Goal: Task Accomplishment & Management: Use online tool/utility

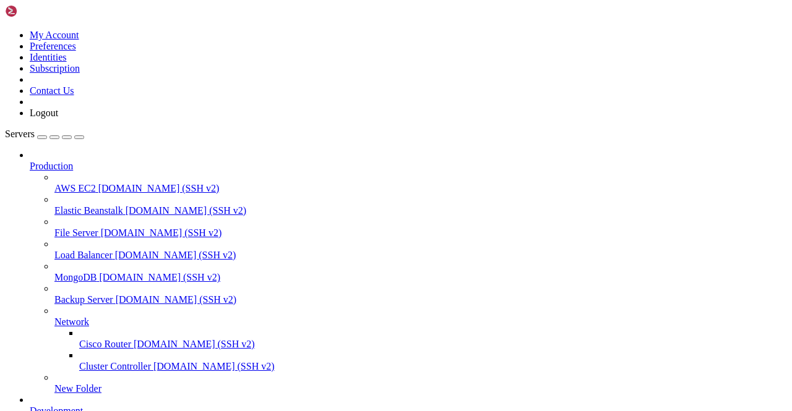
scroll to position [186, 0]
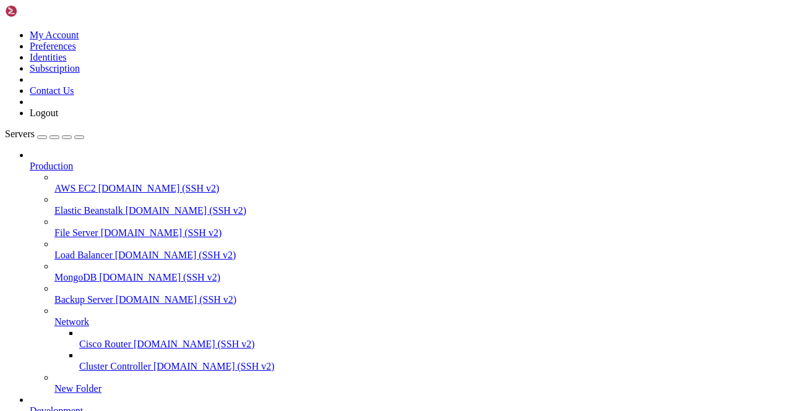
scroll to position [24847, 0]
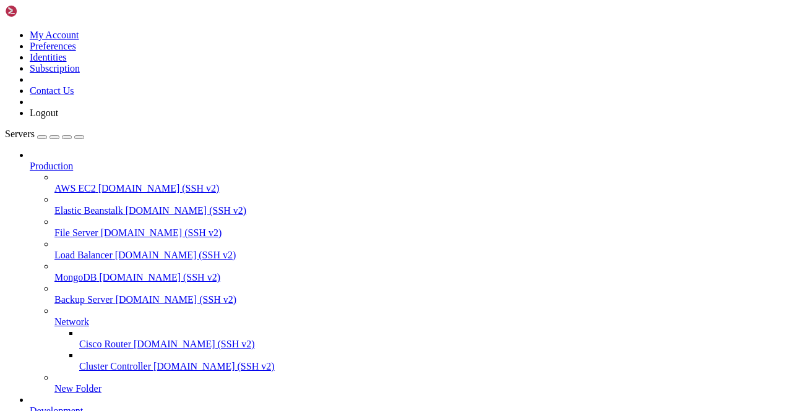
scroll to position [27109, 0]
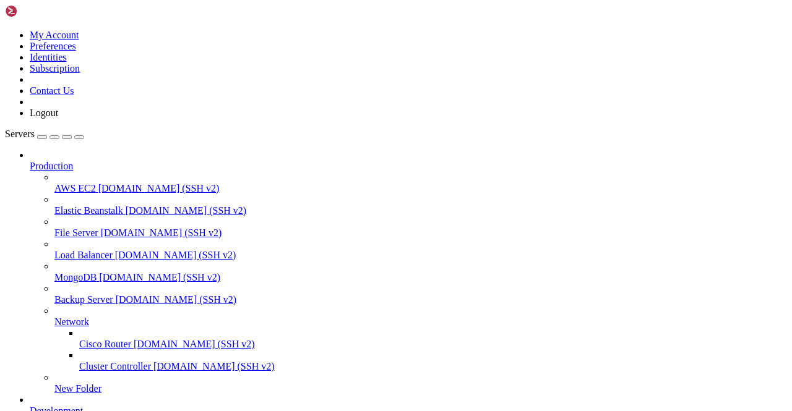
scroll to position [35711, 0]
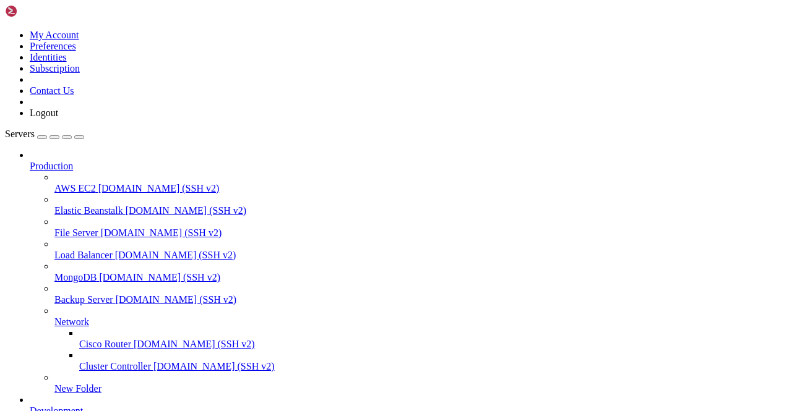
scroll to position [30201, 0]
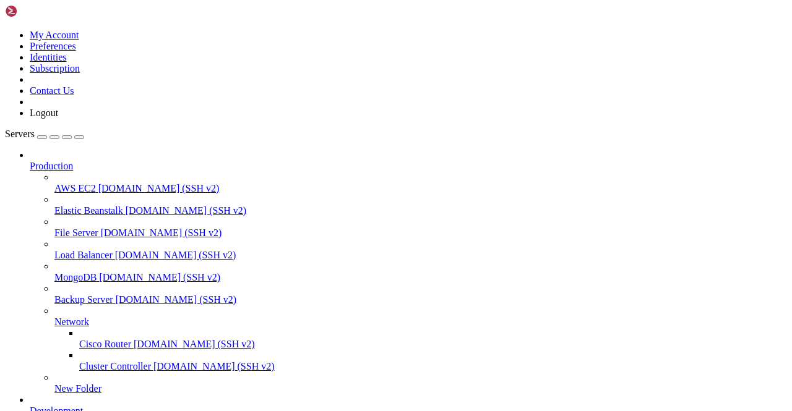
scroll to position [35797, 0]
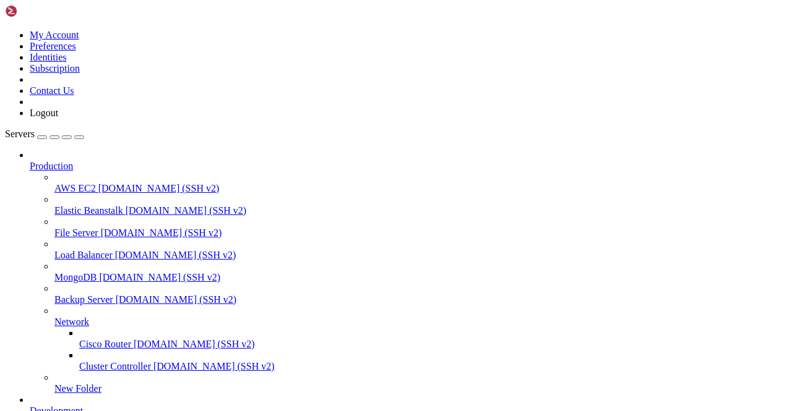
scroll to position [37089, 0]
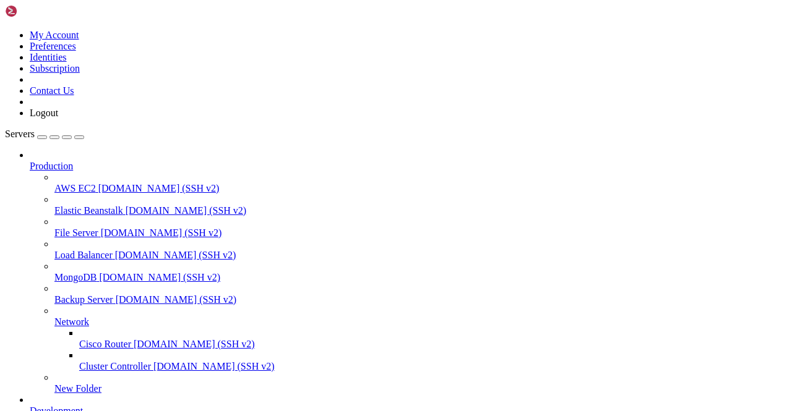
type input "Telegram2"
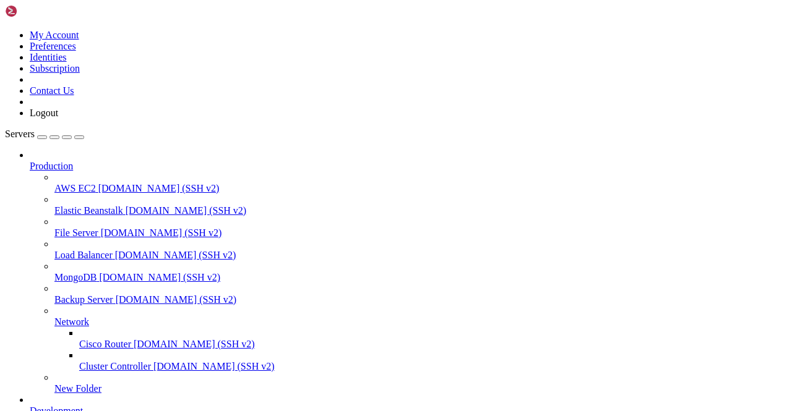
scroll to position [21674, 0]
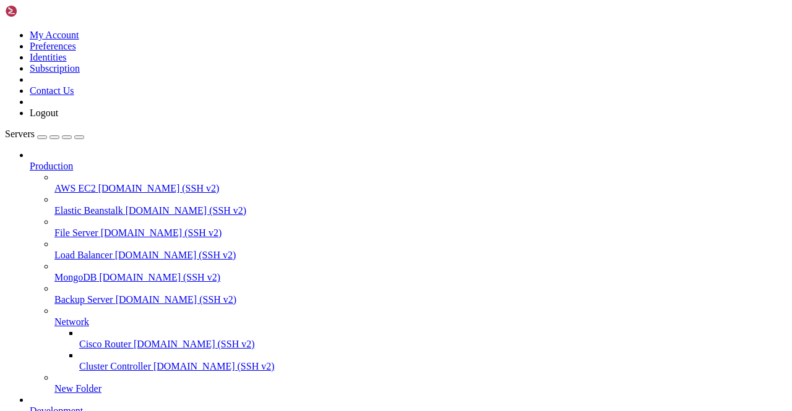
scroll to position [37869, 0]
